Goal: Task Accomplishment & Management: Complete application form

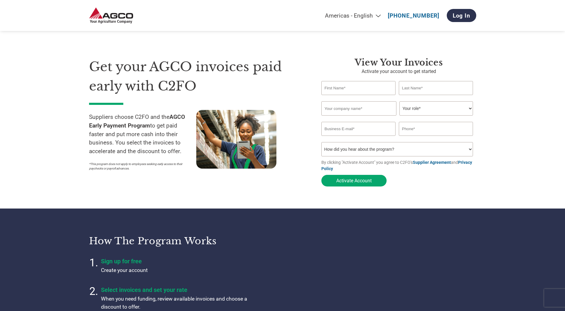
click at [353, 89] on input "text" at bounding box center [358, 88] width 74 height 14
type input "Katja"
type input "[PERSON_NAME]"
type input "Oy Kaha Ab"
click at [409, 110] on select "Your role* CFO Controller Credit Manager Finance Director Treasurer CEO Preside…" at bounding box center [436, 108] width 74 height 14
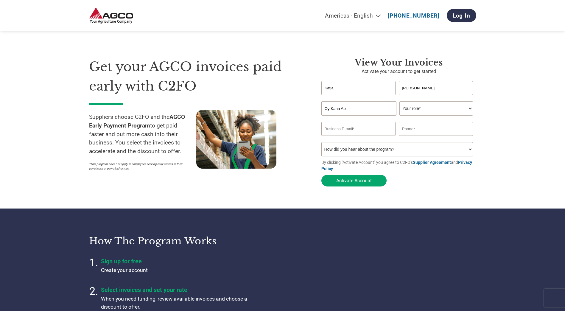
select select "ACCOUNTS_RECEIVABLE"
click at [399, 102] on select "Your role* CFO Controller Credit Manager Finance Director Treasurer CEO Preside…" at bounding box center [436, 108] width 74 height 14
click at [363, 132] on input "email" at bounding box center [358, 129] width 74 height 14
type input "[EMAIL_ADDRESS][DOMAIN_NAME]"
click at [420, 129] on input "text" at bounding box center [436, 129] width 74 height 14
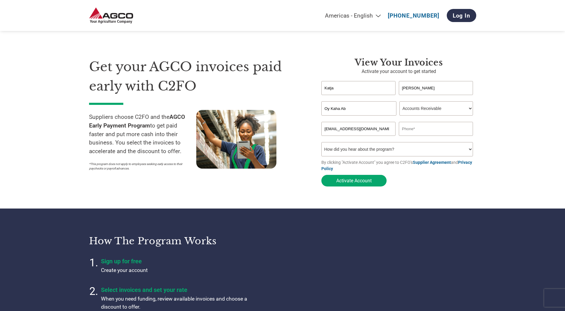
paste input "[PHONE_NUMBER]"
type input "[PHONE_NUMBER]"
click at [341, 152] on select "How did you hear about the program? Received a letter Email Social Media Online…" at bounding box center [397, 149] width 152 height 14
select select "Email"
click at [321, 144] on select "How did you hear about the program? Received a letter Email Social Media Online…" at bounding box center [397, 149] width 152 height 14
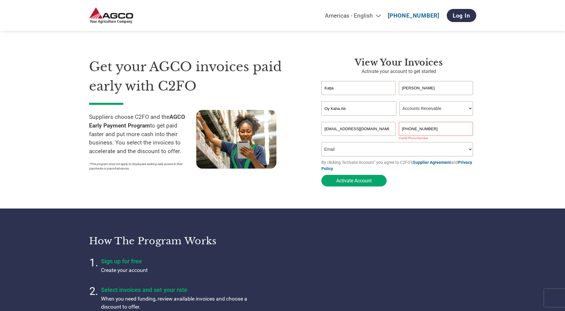
click at [411, 130] on input "[PHONE_NUMBER]" at bounding box center [436, 129] width 74 height 14
type input "[PHONE_NUMBER]"
click at [341, 183] on button "Activate Account" at bounding box center [353, 181] width 65 height 12
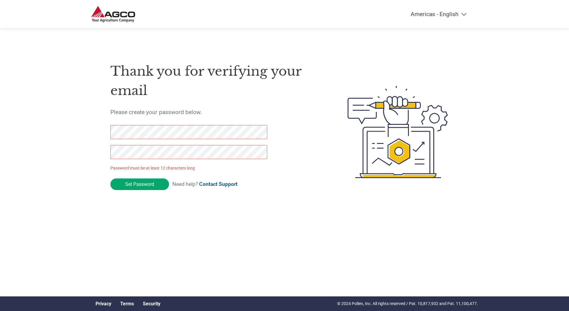
click at [101, 130] on div "Thank you for verifying your email Please create your password below. Password …" at bounding box center [284, 132] width 387 height 158
click at [82, 134] on div "Americas - English Américas - Español [GEOGRAPHIC_DATA] - Português Amériques -…" at bounding box center [284, 108] width 569 height 216
click at [143, 183] on input "Set Password" at bounding box center [139, 184] width 59 height 12
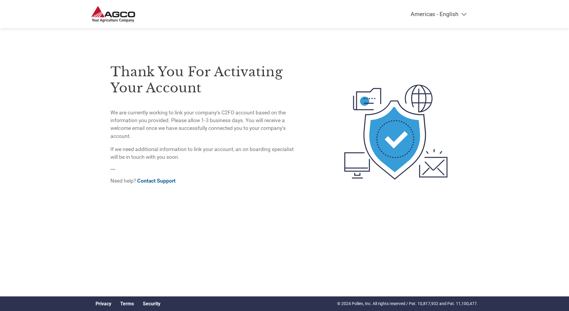
click at [256, 47] on div "Thank you for activating your account We are currently working to link your com…" at bounding box center [284, 108] width 387 height 216
